Goal: Find specific page/section: Find specific page/section

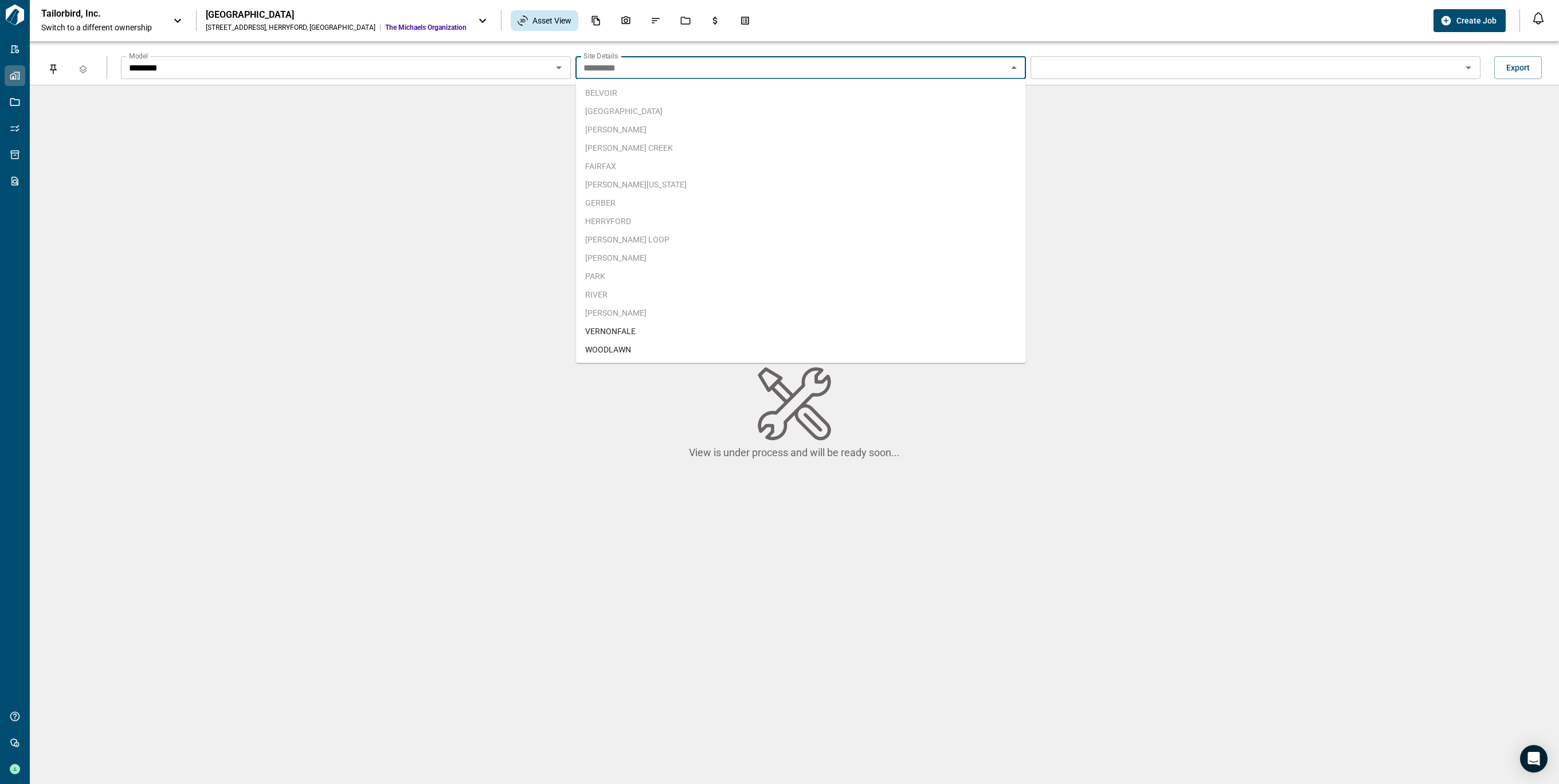
click at [736, 65] on input "*********" at bounding box center [791, 67] width 424 height 16
click at [857, 10] on div "Tailorbird, Inc. Switch to a different ownership Fort Belvoir 5994 12th St , HE…" at bounding box center [734, 20] width 1388 height 25
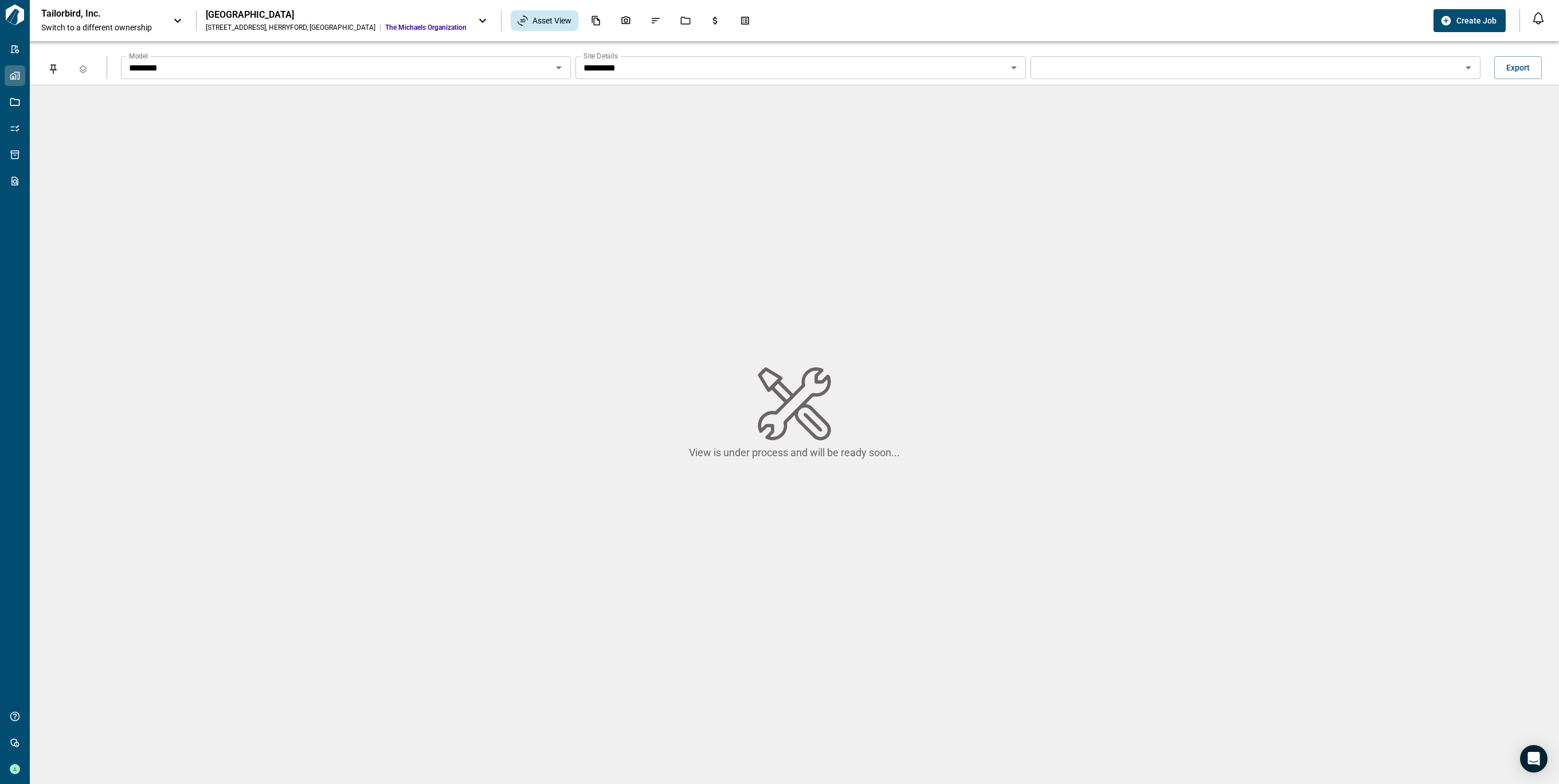
click at [549, 63] on input "*********" at bounding box center [337, 67] width 424 height 16
